Goal: Find contact information: Find contact information

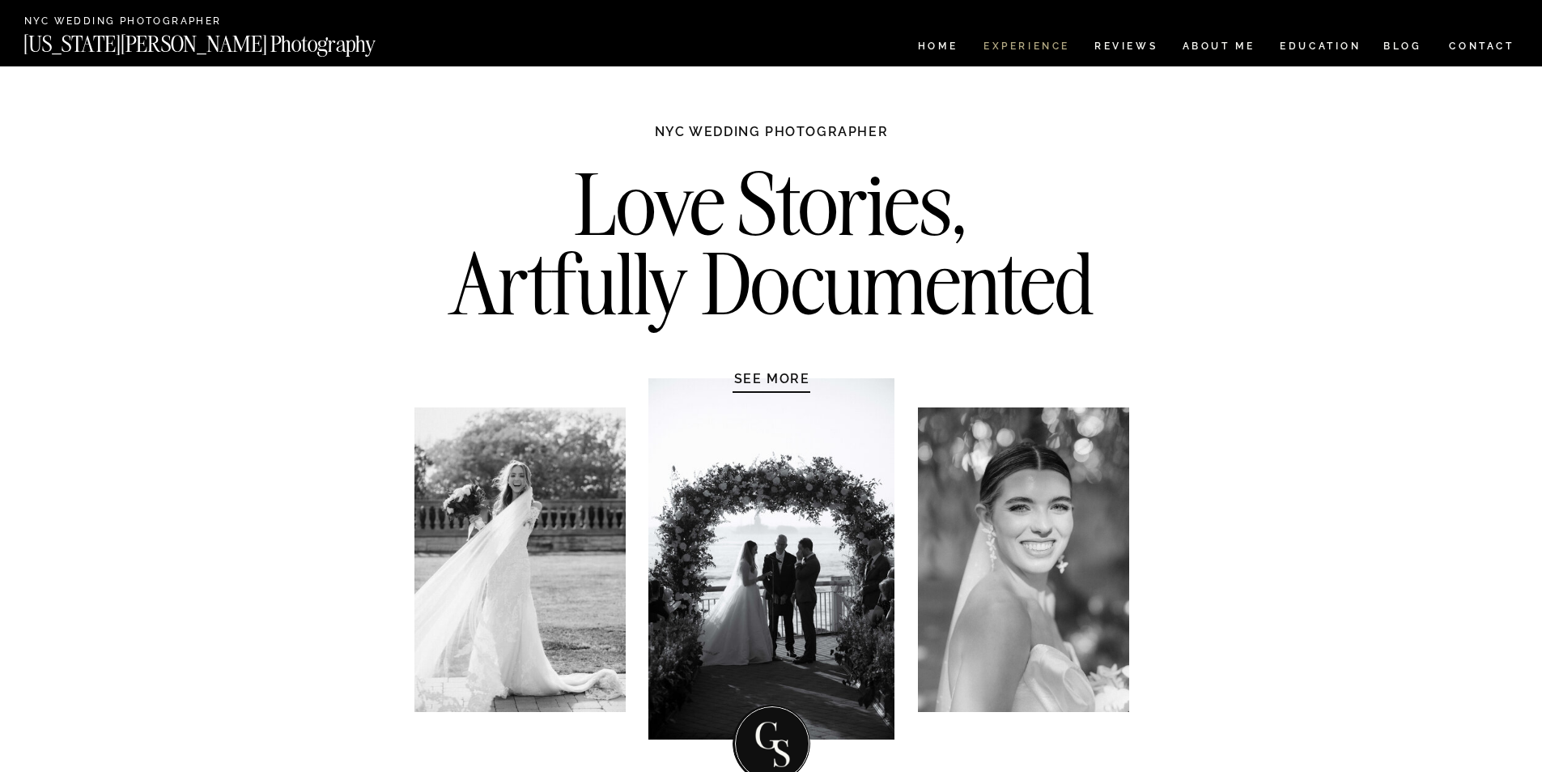
click at [1031, 50] on nav "Experience" at bounding box center [1026, 48] width 85 height 14
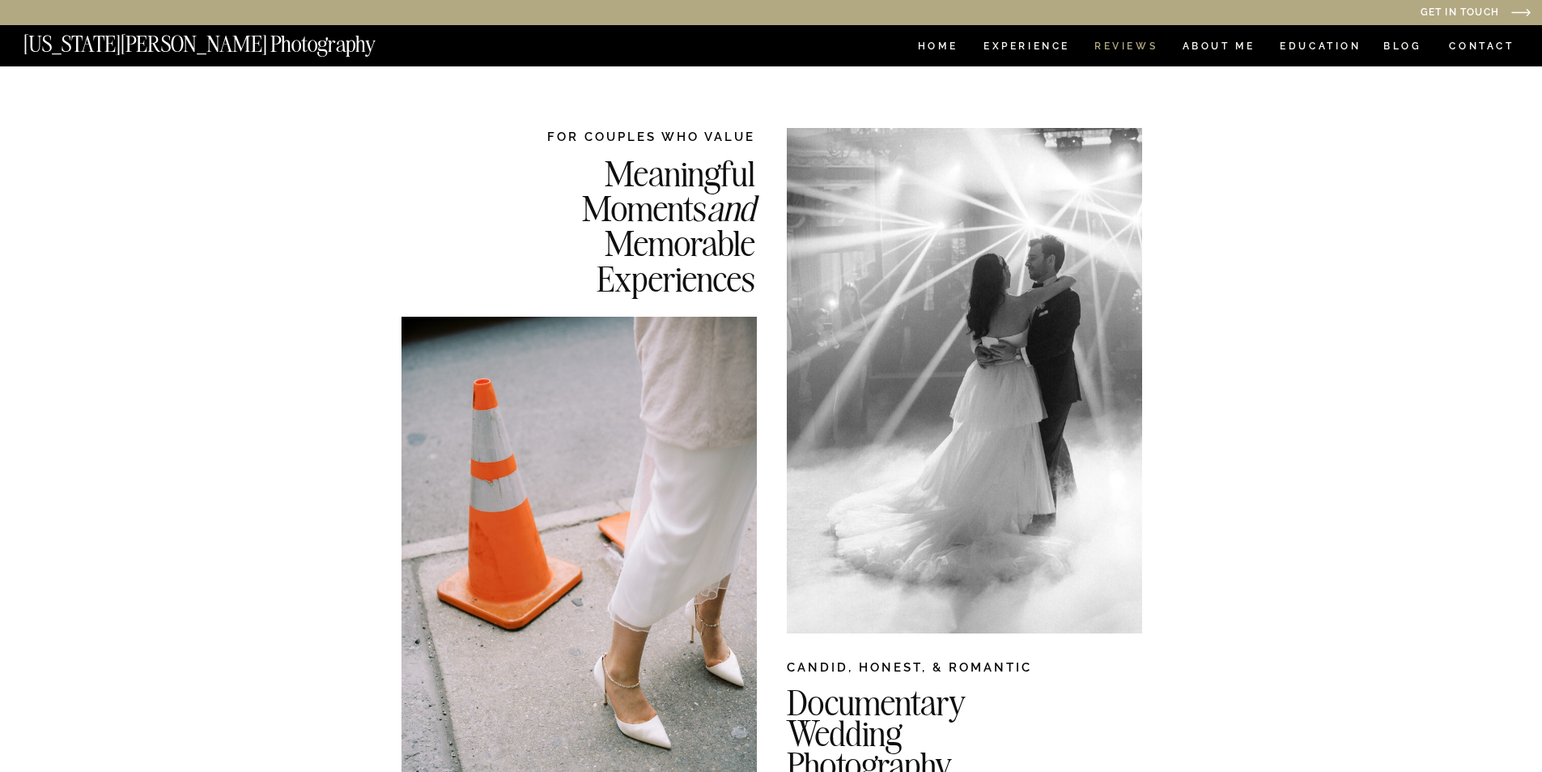
click at [1104, 48] on nav "REVIEWS" at bounding box center [1125, 48] width 61 height 14
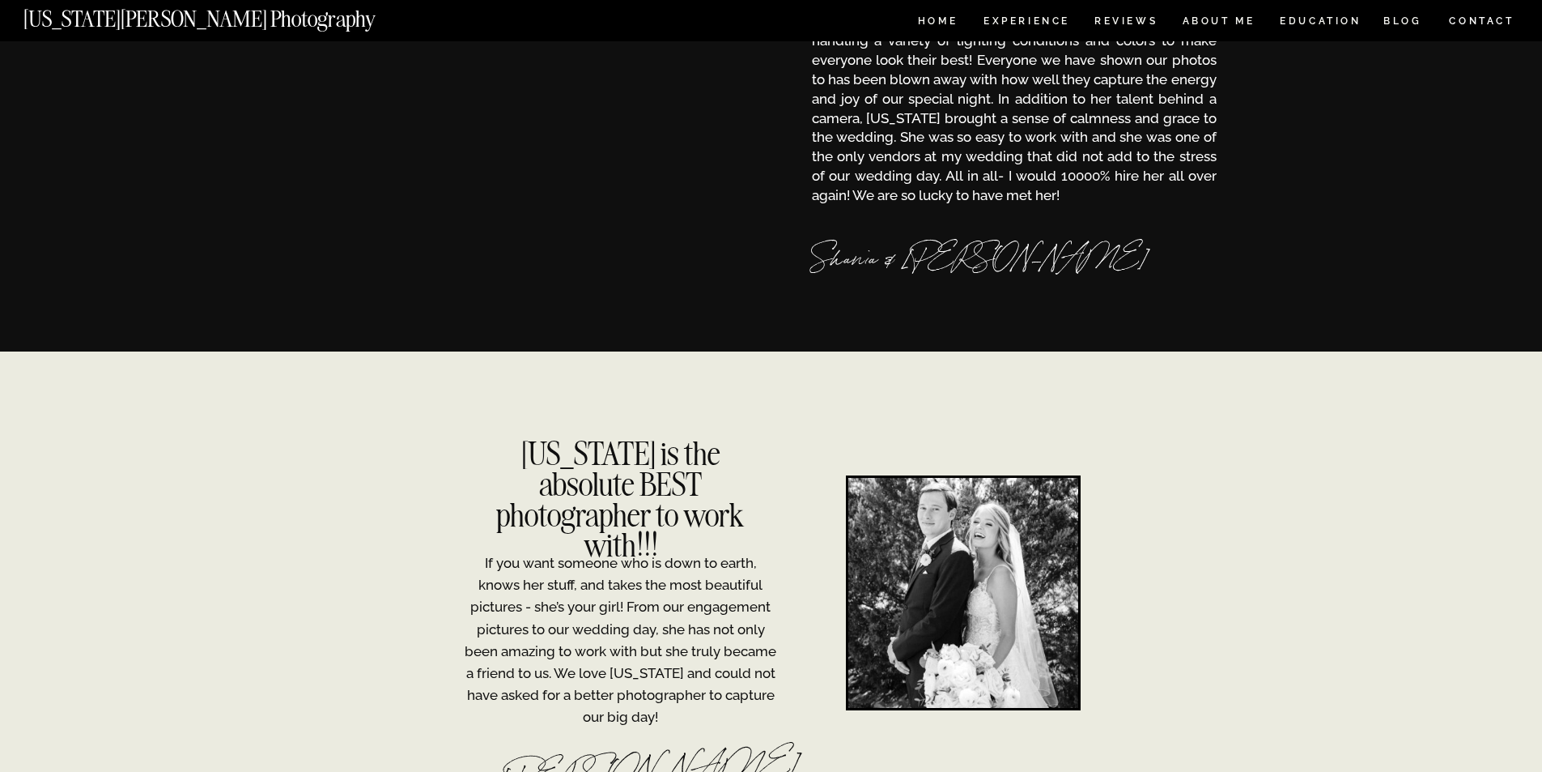
scroll to position [567, 0]
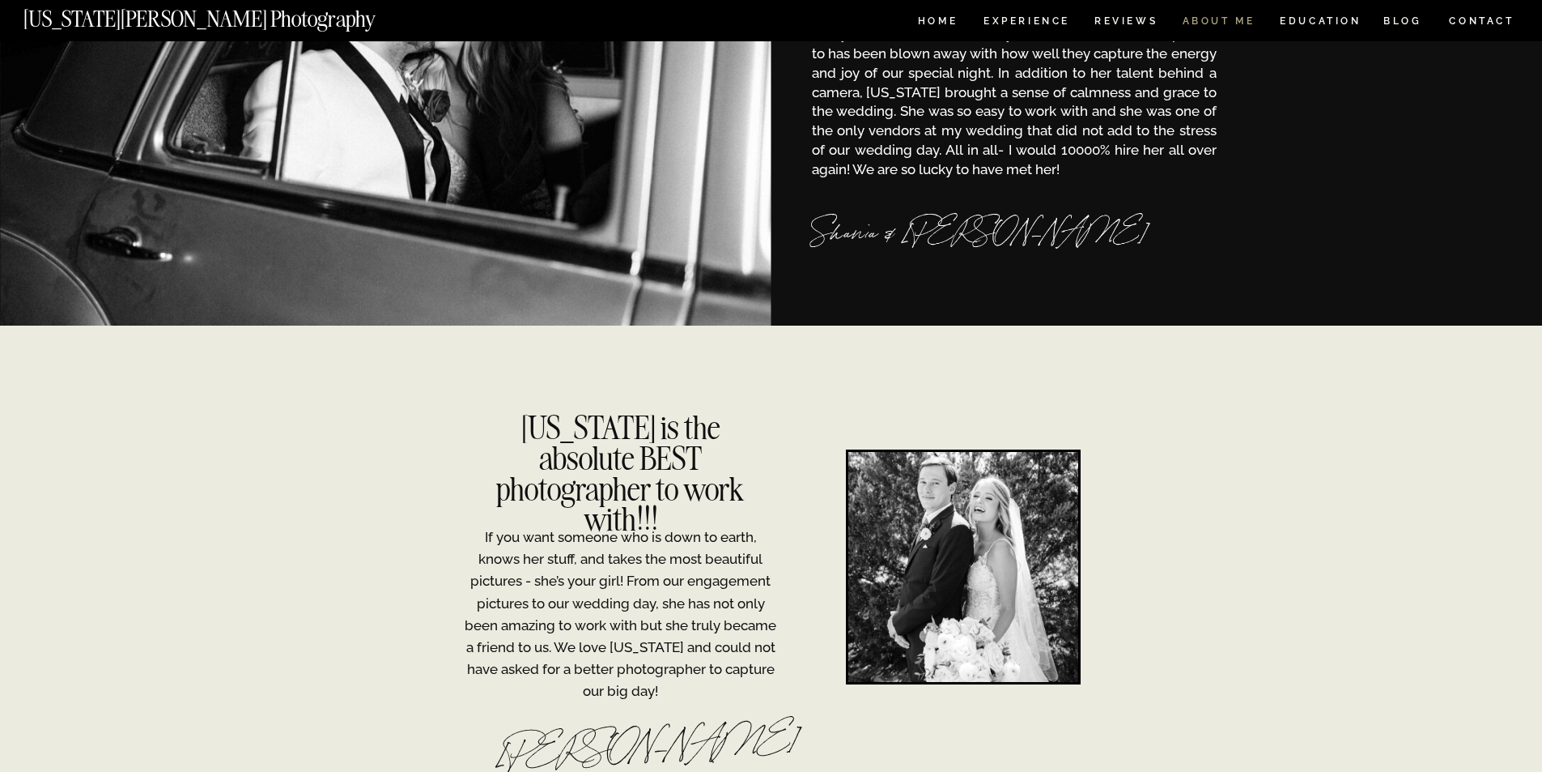
click at [1241, 19] on nav "ABOUT ME" at bounding box center [1219, 23] width 74 height 14
click at [1470, 25] on nav "CONTACT" at bounding box center [1481, 21] width 67 height 18
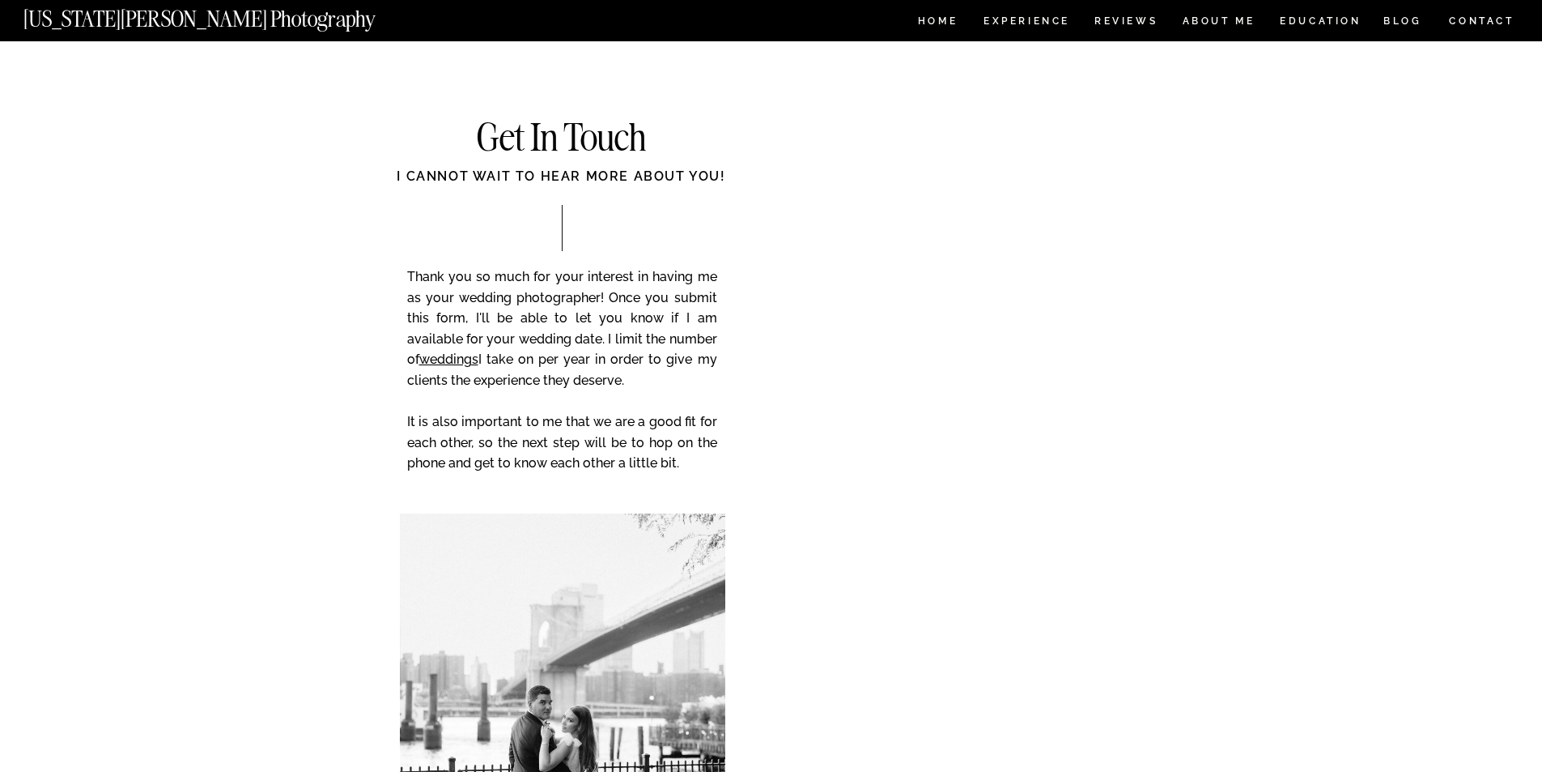
click at [1289, 455] on div "CONTACT BLOG REVIEWS ABOUT ME Experience EDUCATION HOME [US_STATE][PERSON_NAME]…" at bounding box center [771, 775] width 1542 height 1550
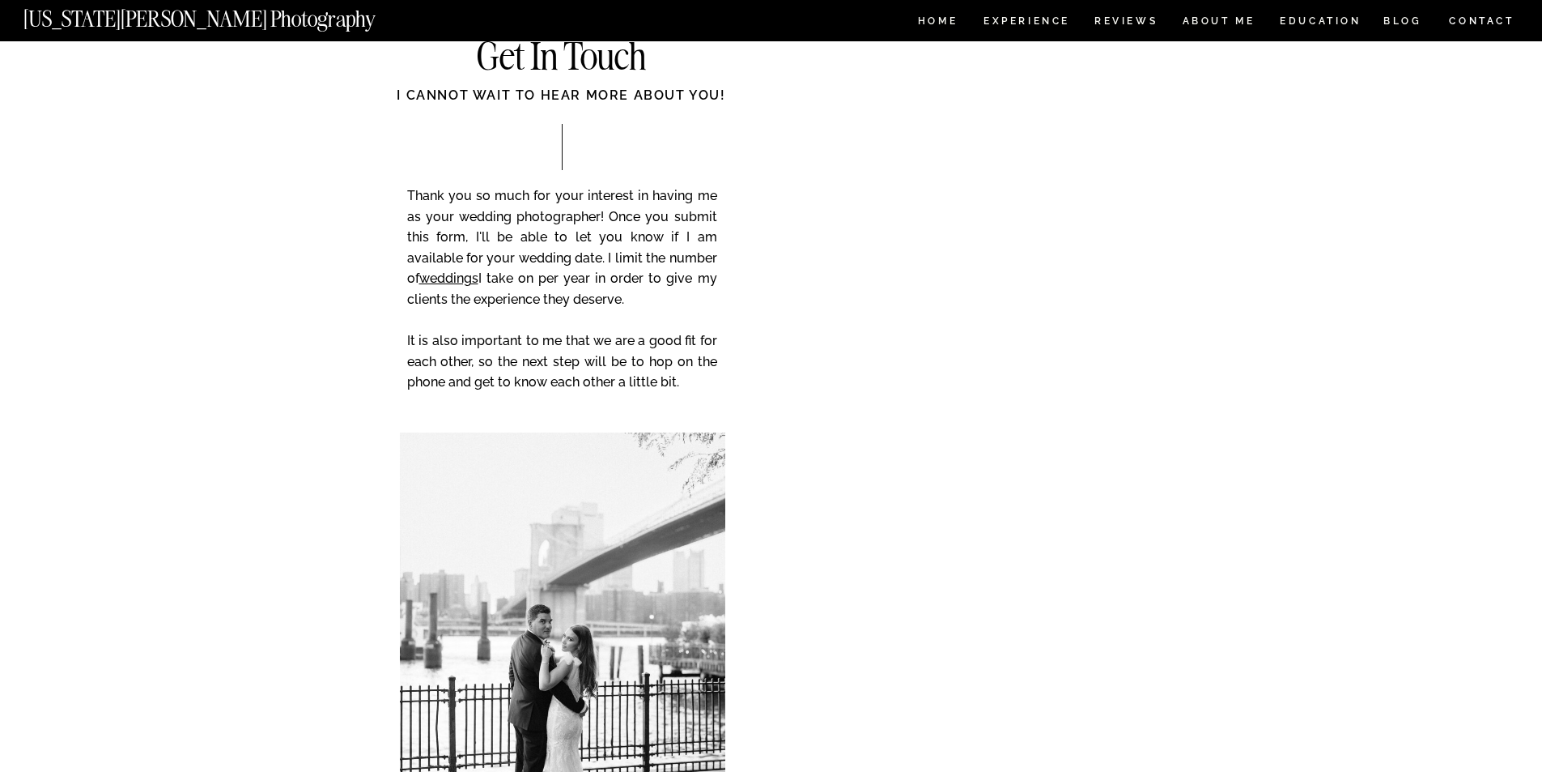
scroll to position [162, 0]
